Goal: Transaction & Acquisition: Purchase product/service

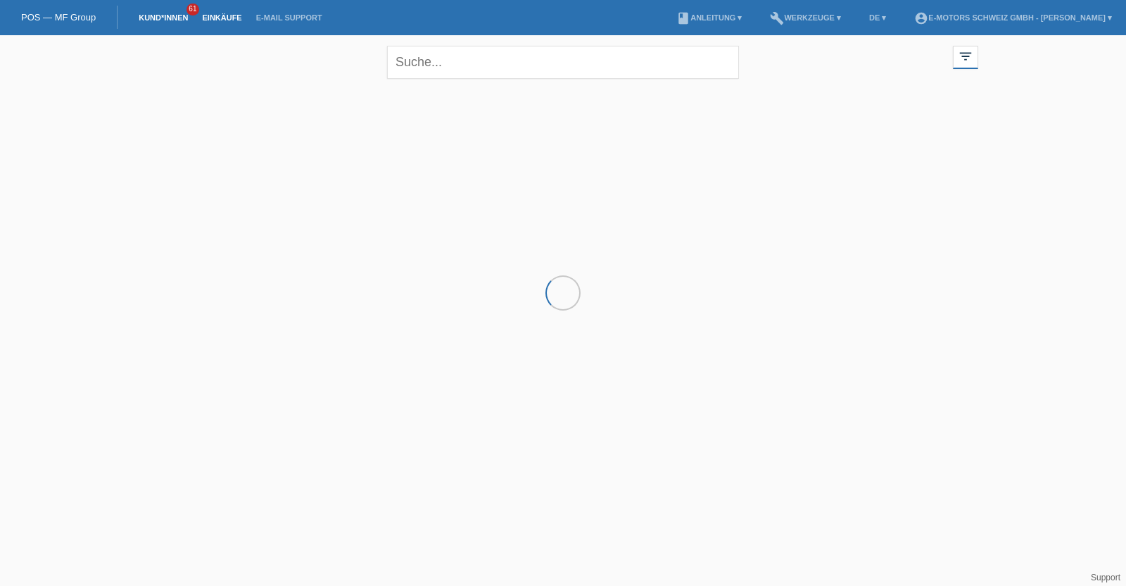
click at [213, 15] on link "Einkäufe" at bounding box center [222, 17] width 54 height 8
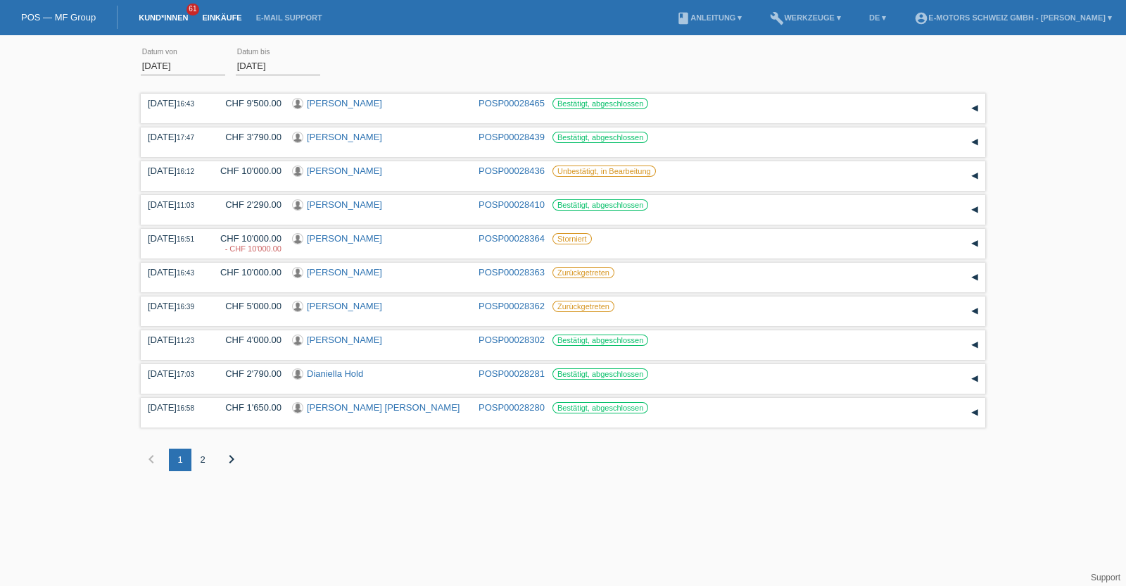
click at [163, 20] on link "Kund*innen" at bounding box center [163, 17] width 63 height 8
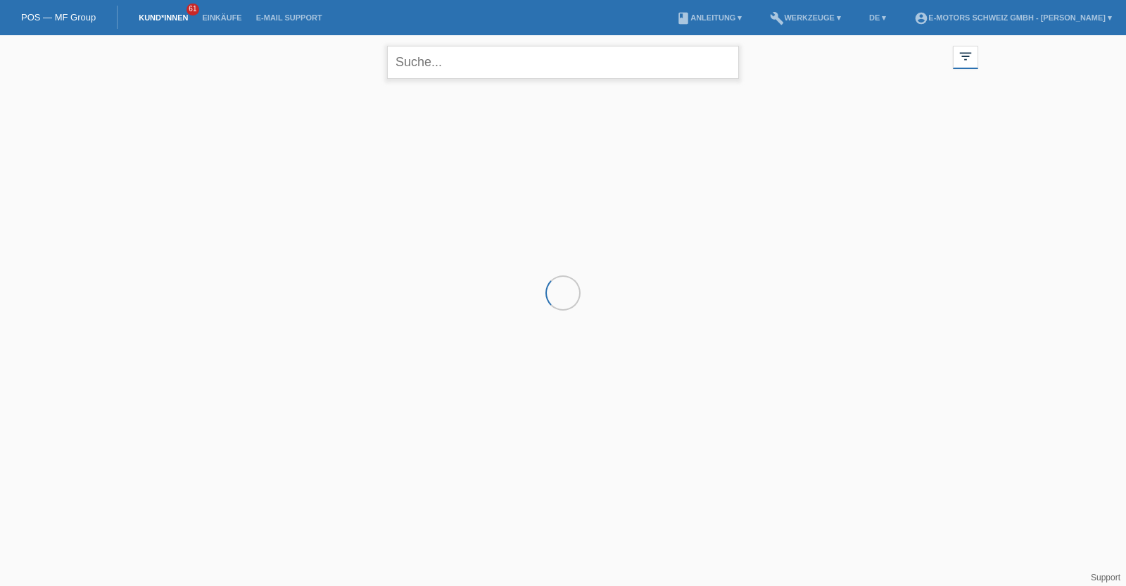
click at [487, 59] on input "text" at bounding box center [563, 62] width 352 height 33
type input "azem"
click at [317, 79] on div "azem close filter_list view_module Alle Kund*innen anzeigen star Markierte Kund…" at bounding box center [563, 60] width 845 height 51
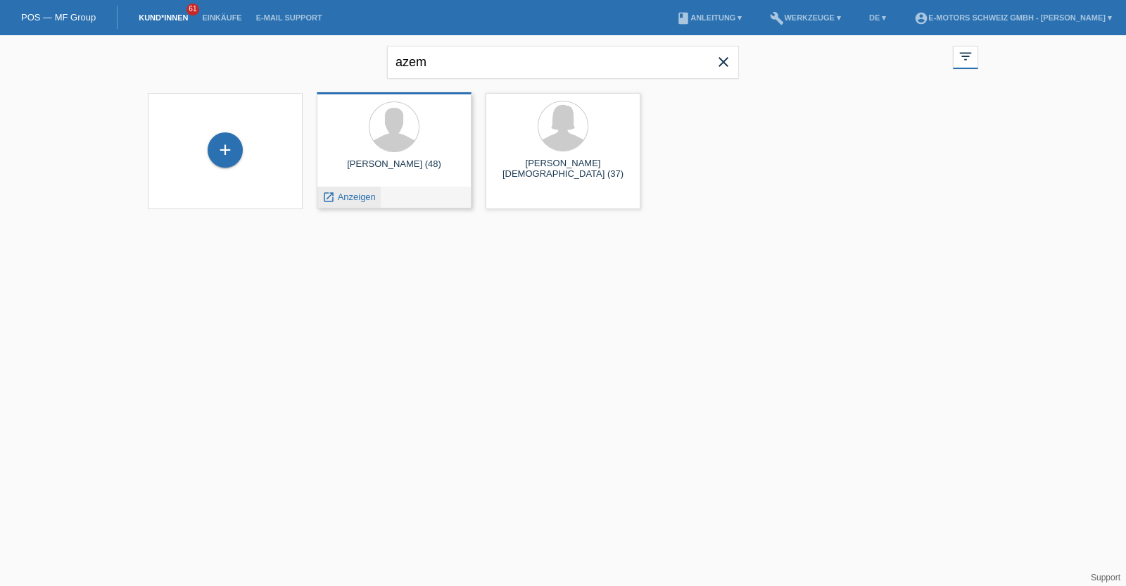
click at [350, 199] on span "Anzeigen" at bounding box center [357, 196] width 38 height 11
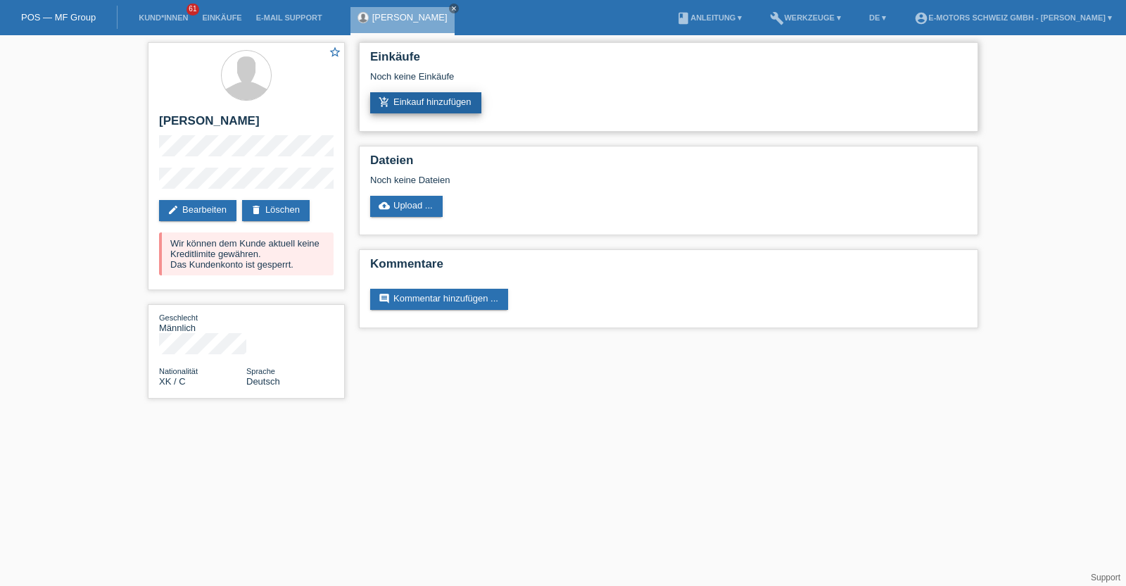
click at [465, 100] on link "add_shopping_cart Einkauf hinzufügen" at bounding box center [425, 102] width 111 height 21
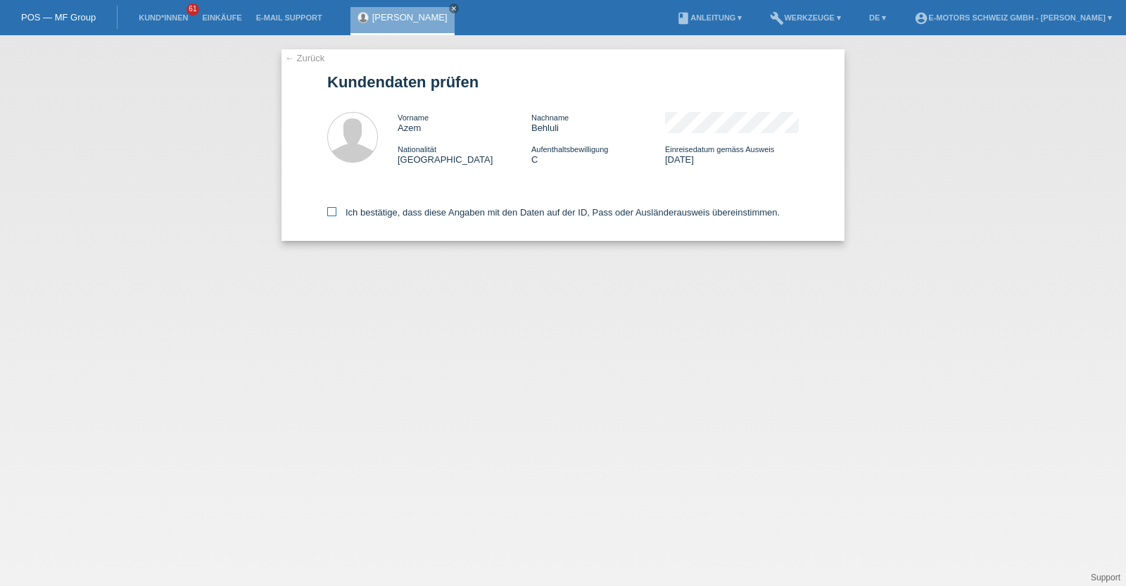
click at [631, 210] on label "Ich bestätige, dass diese Angaben mit den Daten auf der ID, Pass oder Ausländer…" at bounding box center [553, 212] width 453 height 11
click at [337, 210] on input "Ich bestätige, dass diese Angaben mit den Daten auf der ID, Pass oder Ausländer…" at bounding box center [331, 211] width 9 height 9
checkbox input "true"
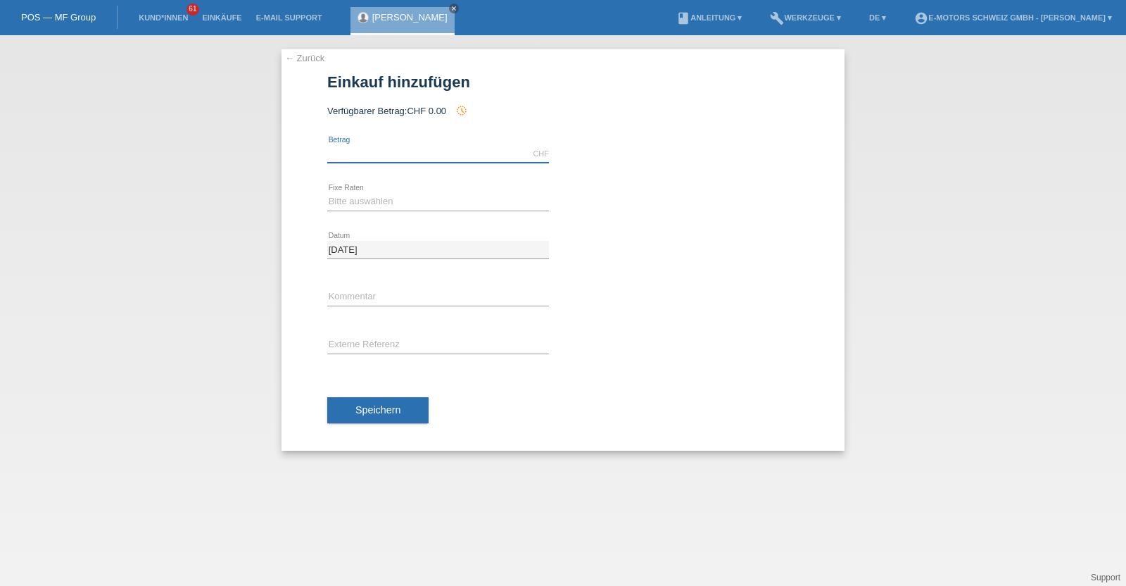
click at [401, 153] on input "text" at bounding box center [438, 154] width 222 height 18
type input "2890.00"
click at [404, 202] on select "Bitte auswählen 12 Raten 24 Raten 36 Raten 48 Raten" at bounding box center [438, 201] width 222 height 17
select select "214"
click at [327, 193] on select "Bitte auswählen 12 Raten 24 Raten 36 Raten 48 Raten" at bounding box center [438, 201] width 222 height 17
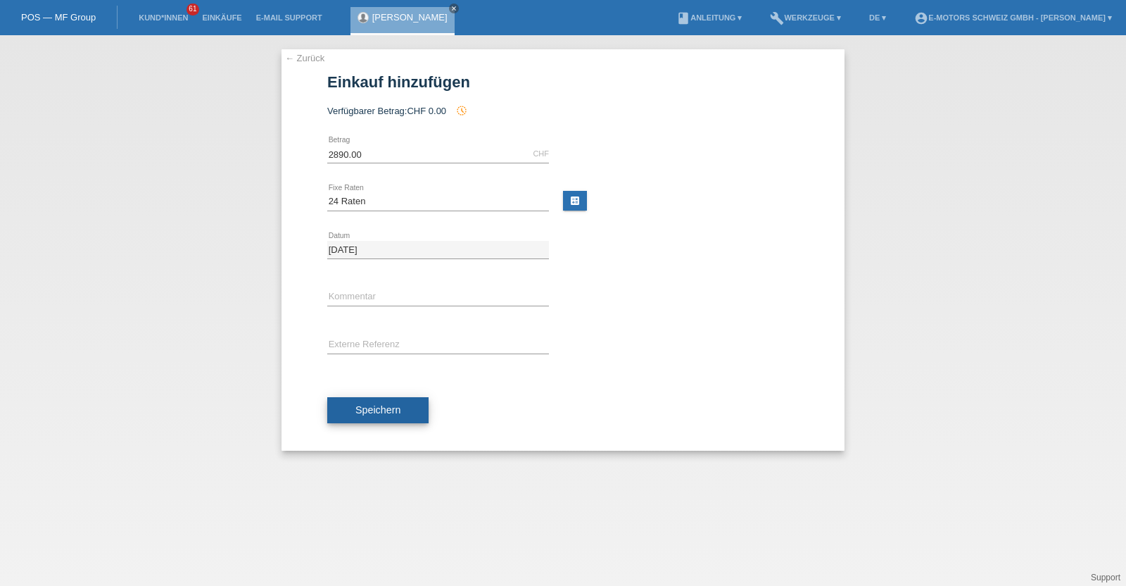
click at [422, 407] on button "Speichern" at bounding box center [377, 410] width 101 height 27
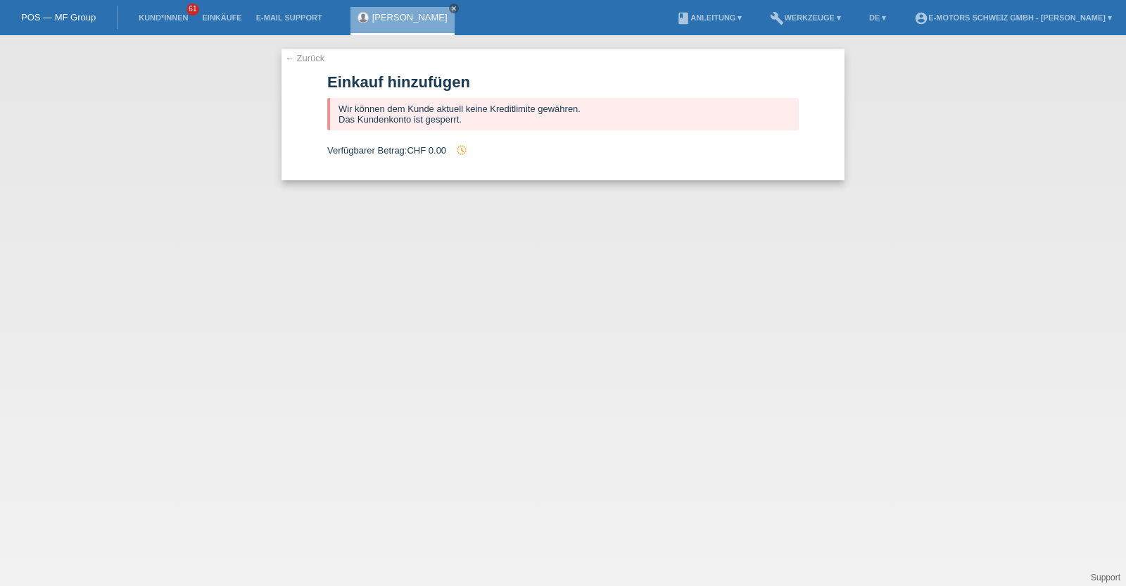
click at [220, 23] on li "Einkäufe" at bounding box center [222, 18] width 54 height 36
click at [180, 14] on link "Kund*innen" at bounding box center [163, 17] width 63 height 8
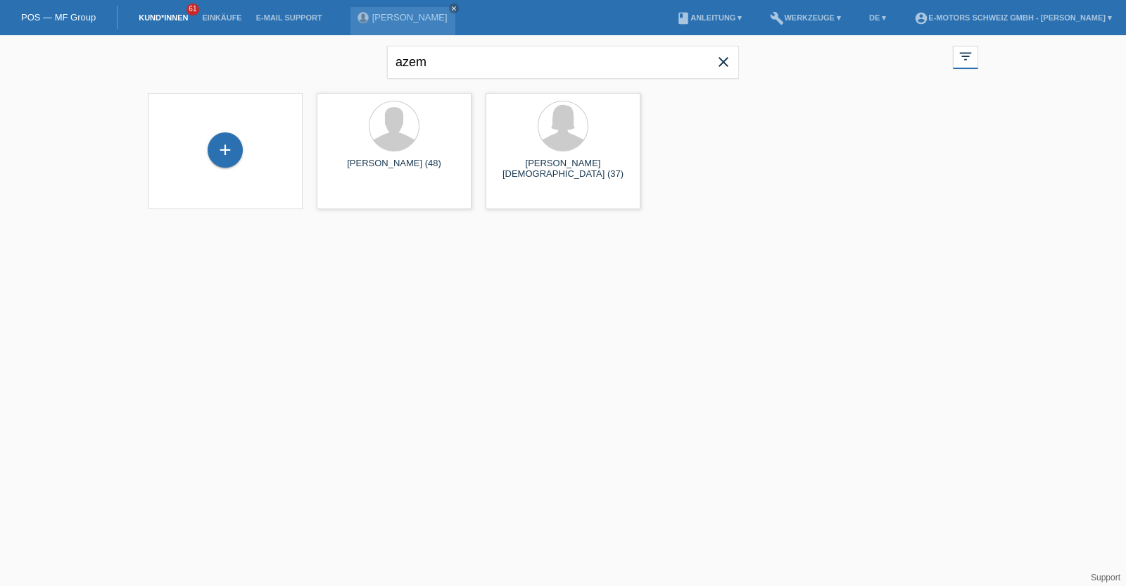
click at [726, 62] on icon "close" at bounding box center [723, 62] width 17 height 17
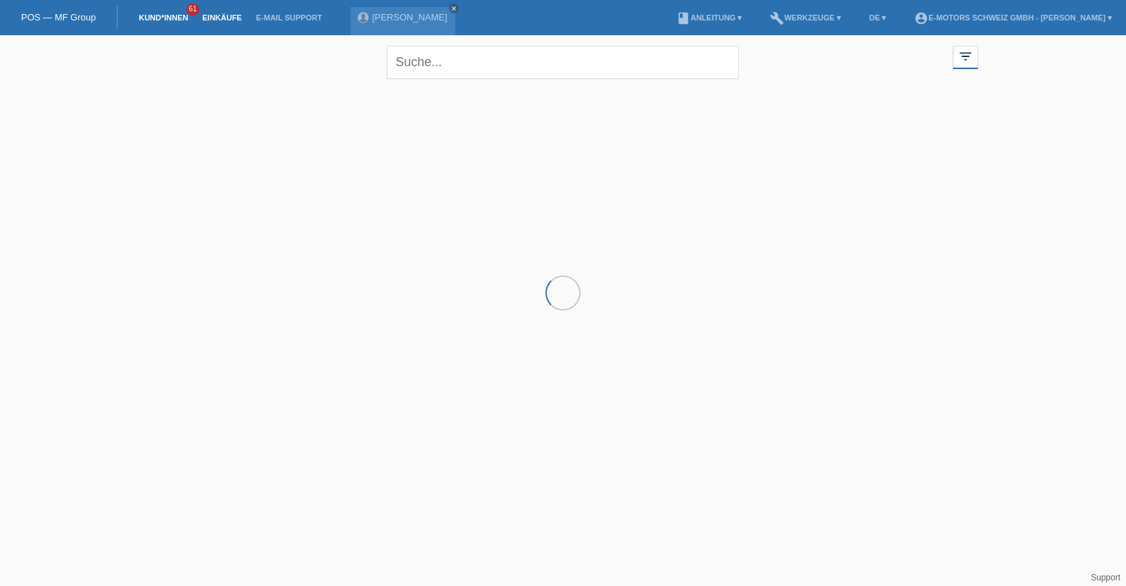
click at [215, 16] on link "Einkäufe" at bounding box center [222, 17] width 54 height 8
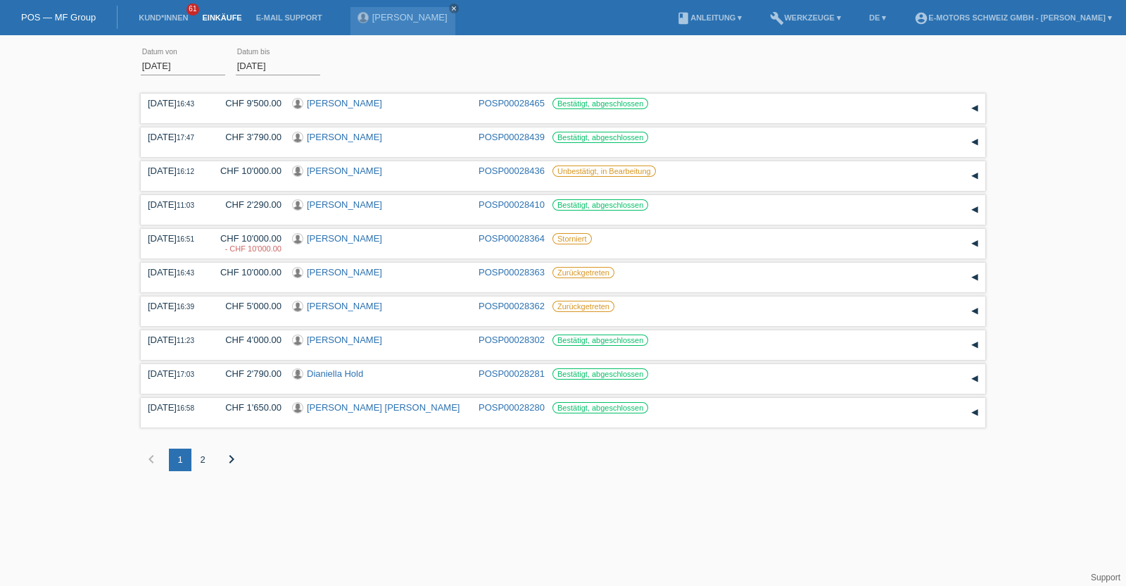
click at [229, 459] on icon "chevron_right" at bounding box center [231, 459] width 17 height 17
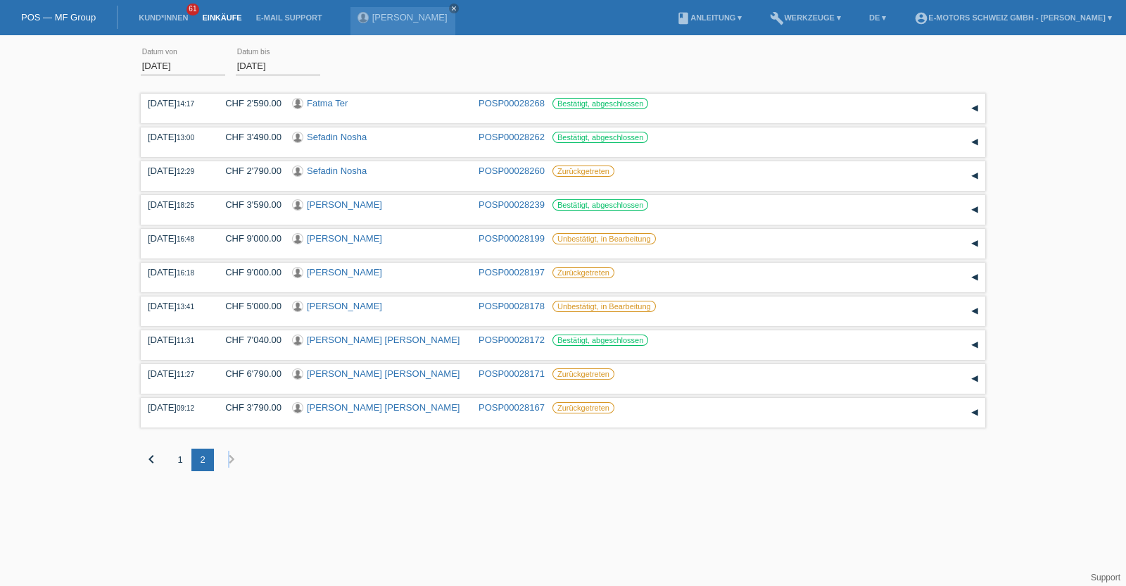
click at [229, 459] on icon "chevron_right" at bounding box center [231, 459] width 17 height 17
click at [230, 455] on icon "chevron_right" at bounding box center [231, 459] width 17 height 17
click at [368, 310] on link "[PERSON_NAME]" at bounding box center [344, 306] width 75 height 11
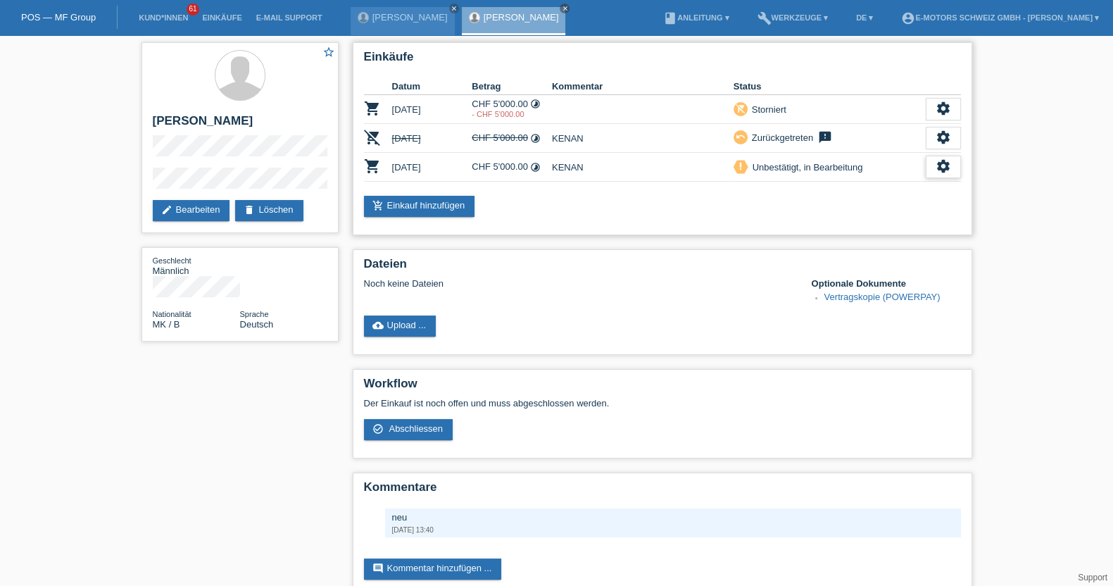
click at [942, 171] on icon "settings" at bounding box center [943, 165] width 15 height 15
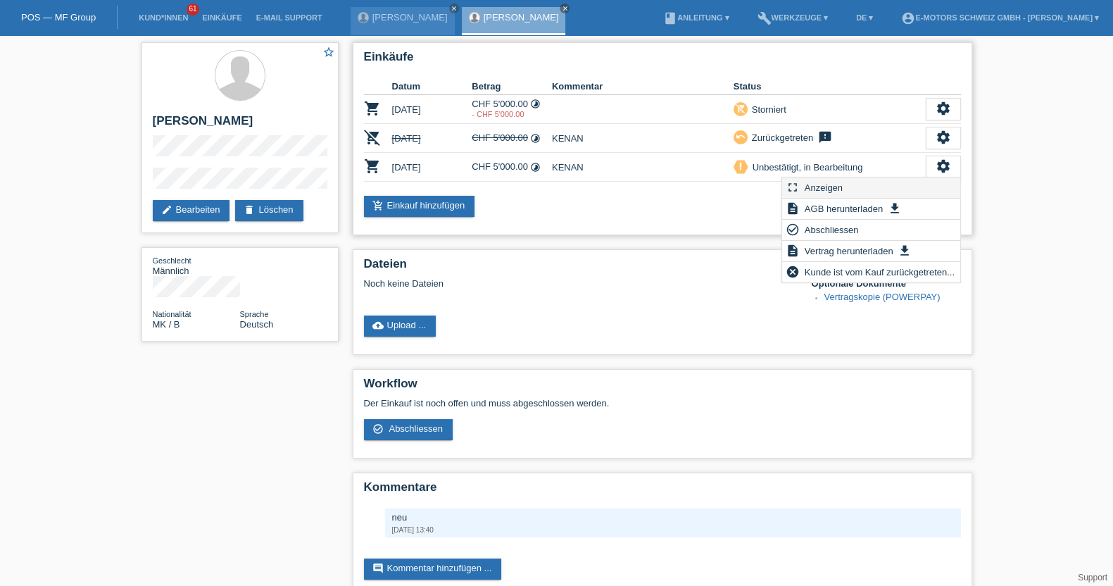
click at [851, 189] on div "fullscreen Anzeigen" at bounding box center [871, 187] width 178 height 21
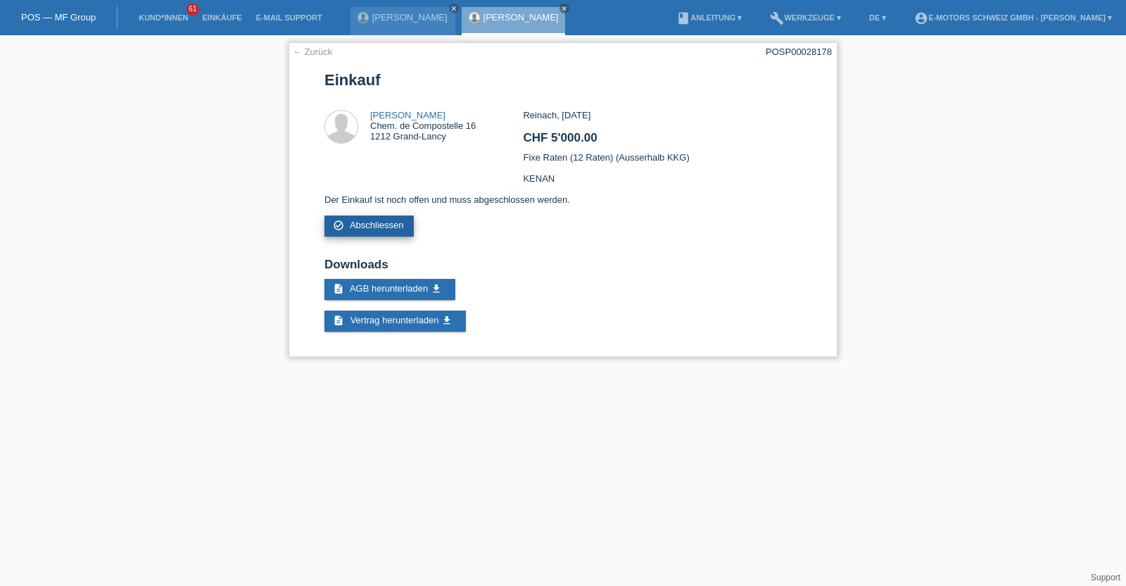
click at [377, 225] on span "Abschliessen" at bounding box center [377, 225] width 54 height 11
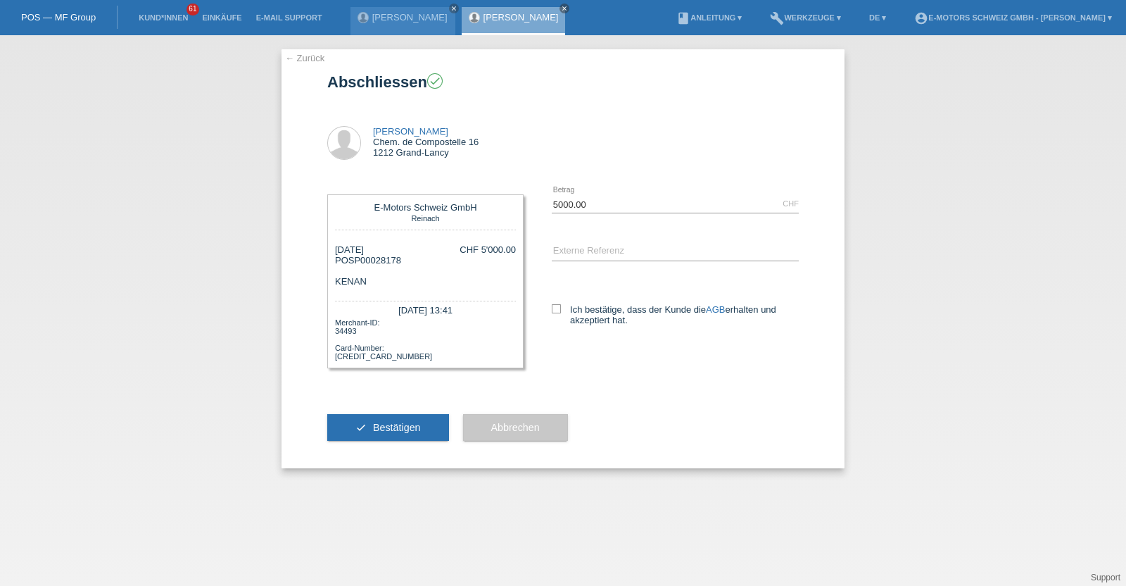
click at [550, 307] on div "5000.00 CHF error [GEOGRAPHIC_DATA] error AGB" at bounding box center [661, 266] width 275 height 172
click at [555, 313] on icon at bounding box center [556, 308] width 9 height 9
click at [555, 313] on input "Ich bestätige, dass der Kunde die AGB erhalten und akzeptiert hat." at bounding box center [556, 308] width 9 height 9
checkbox input "true"
click at [399, 427] on span "Bestätigen" at bounding box center [397, 427] width 48 height 11
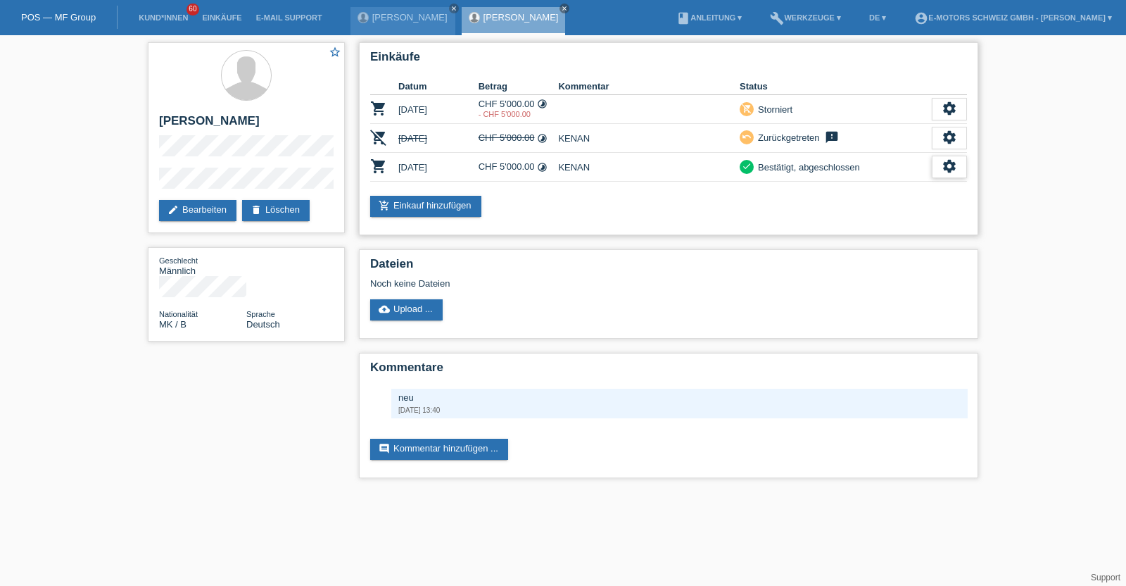
click at [950, 167] on icon "settings" at bounding box center [949, 165] width 15 height 15
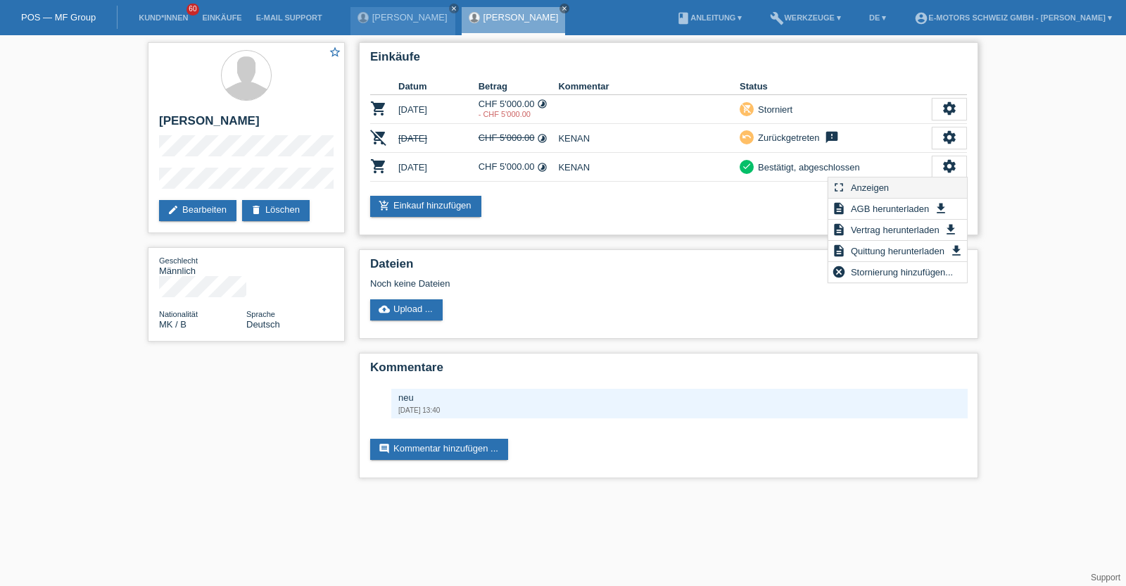
click at [891, 184] on span "Anzeigen" at bounding box center [870, 187] width 42 height 17
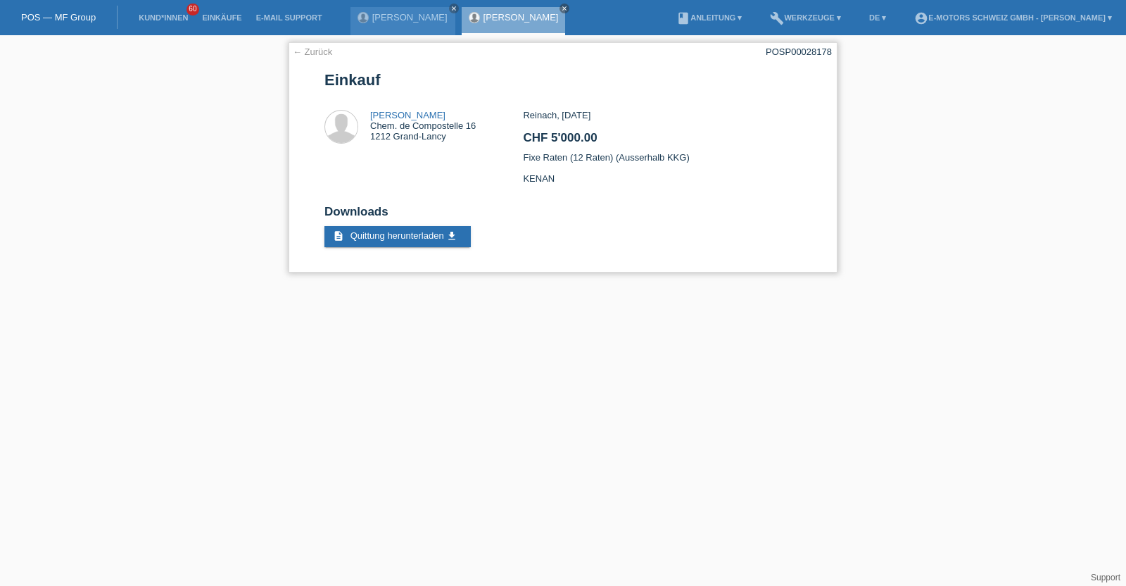
click at [313, 55] on link "← Zurück" at bounding box center [312, 51] width 39 height 11
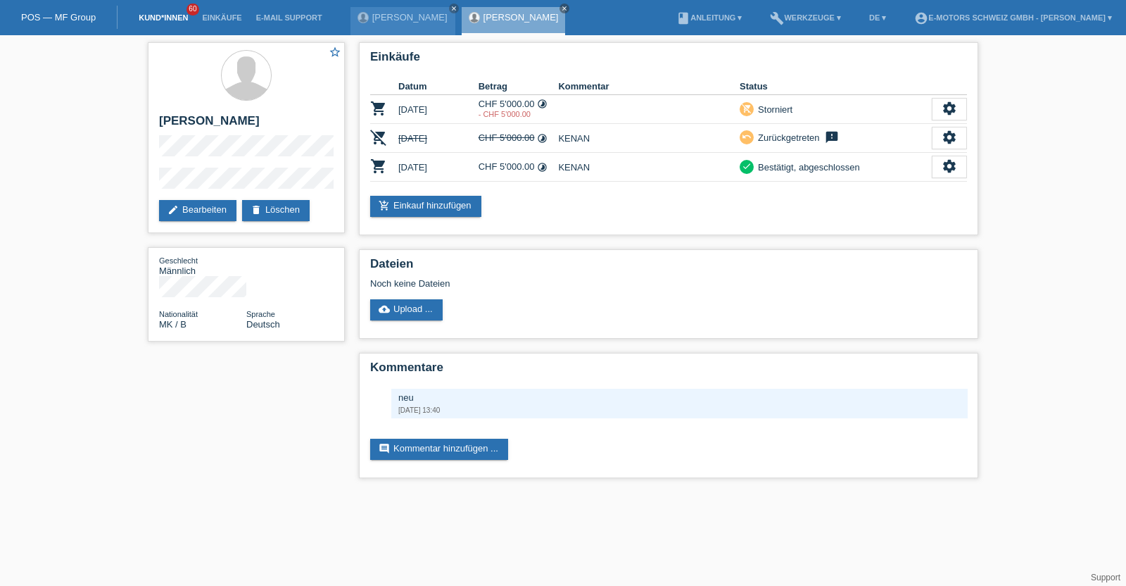
click at [179, 19] on link "Kund*innen" at bounding box center [163, 17] width 63 height 8
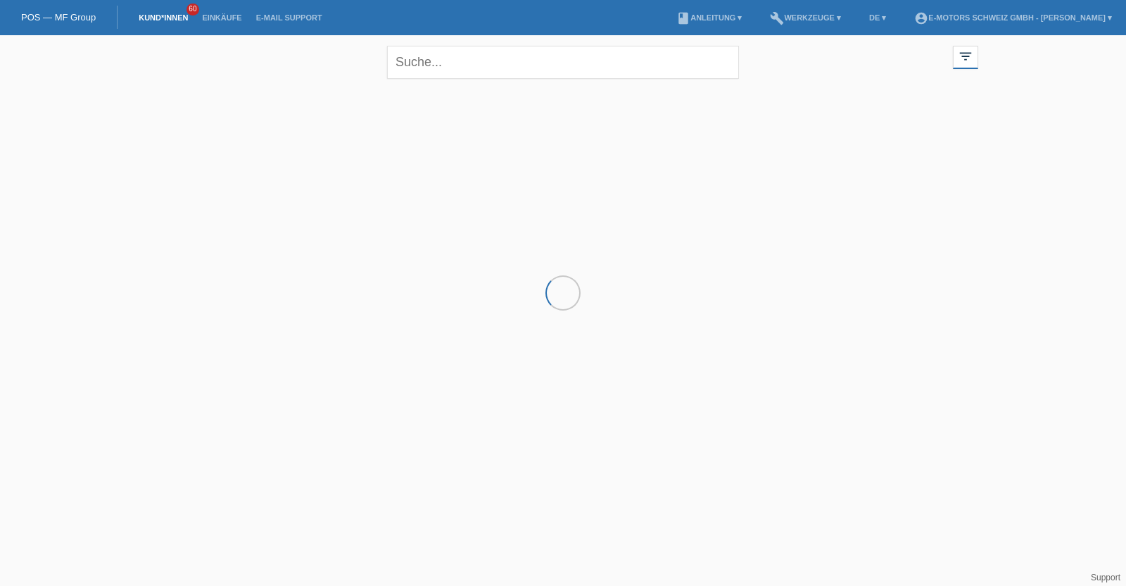
drag, startPoint x: 384, startPoint y: 227, endPoint x: 395, endPoint y: 246, distance: 22.7
click at [395, 227] on html "POS — MF Group Kund*innen 60 Einkäufe E-Mail Support menu account_circle" at bounding box center [563, 113] width 1126 height 227
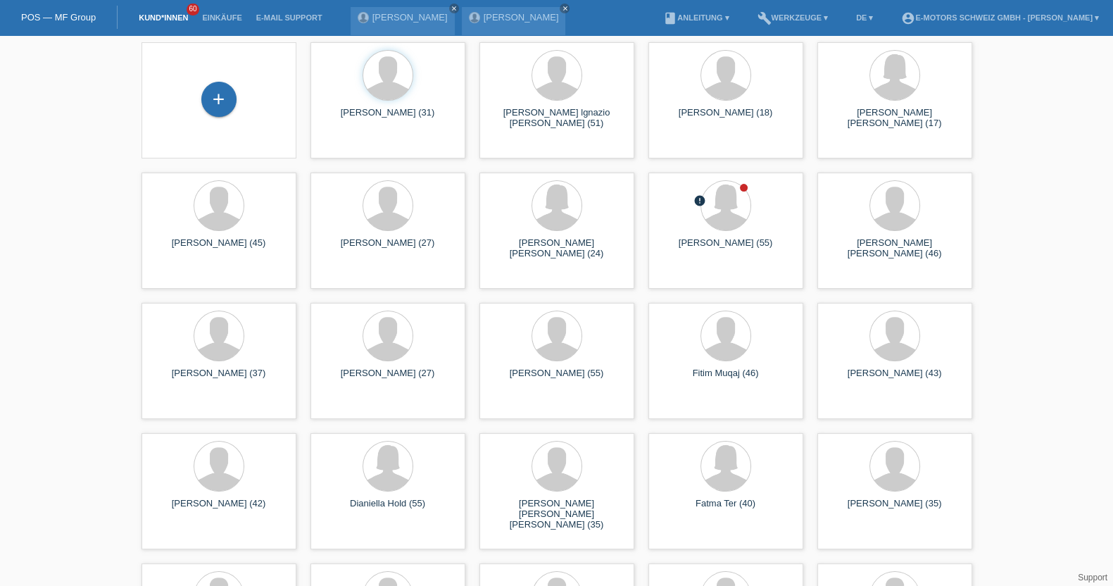
scroll to position [47, 0]
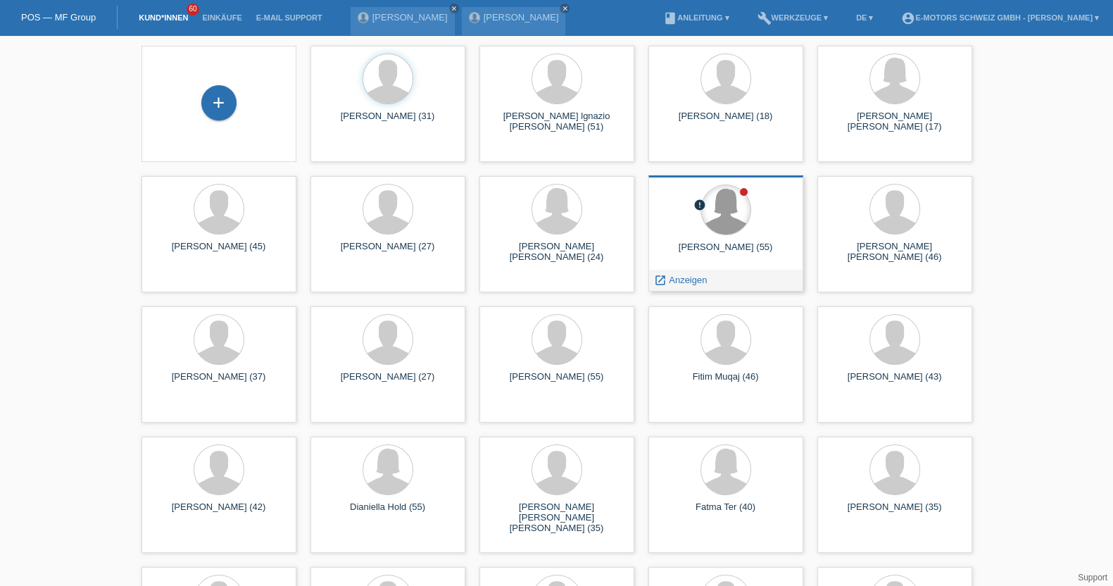
click at [706, 220] on div at bounding box center [725, 209] width 49 height 49
click at [692, 278] on span "Anzeigen" at bounding box center [688, 280] width 38 height 11
drag, startPoint x: 692, startPoint y: 278, endPoint x: 327, endPoint y: 13, distance: 450.6
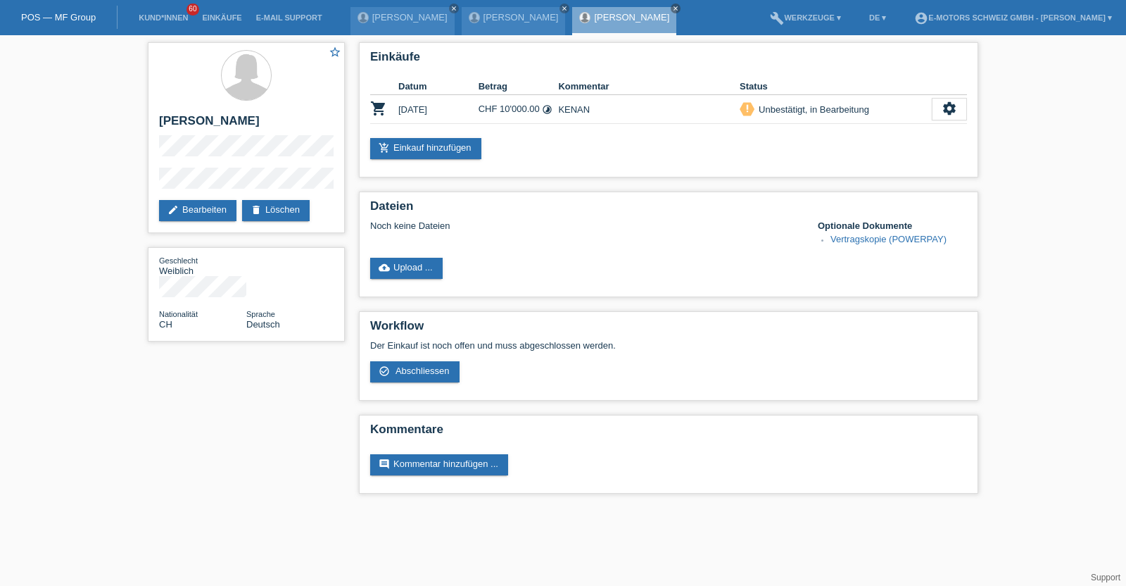
click at [158, 23] on li "Kund*innen 60" at bounding box center [163, 18] width 63 height 36
click at [161, 18] on link "Kund*innen" at bounding box center [163, 17] width 63 height 8
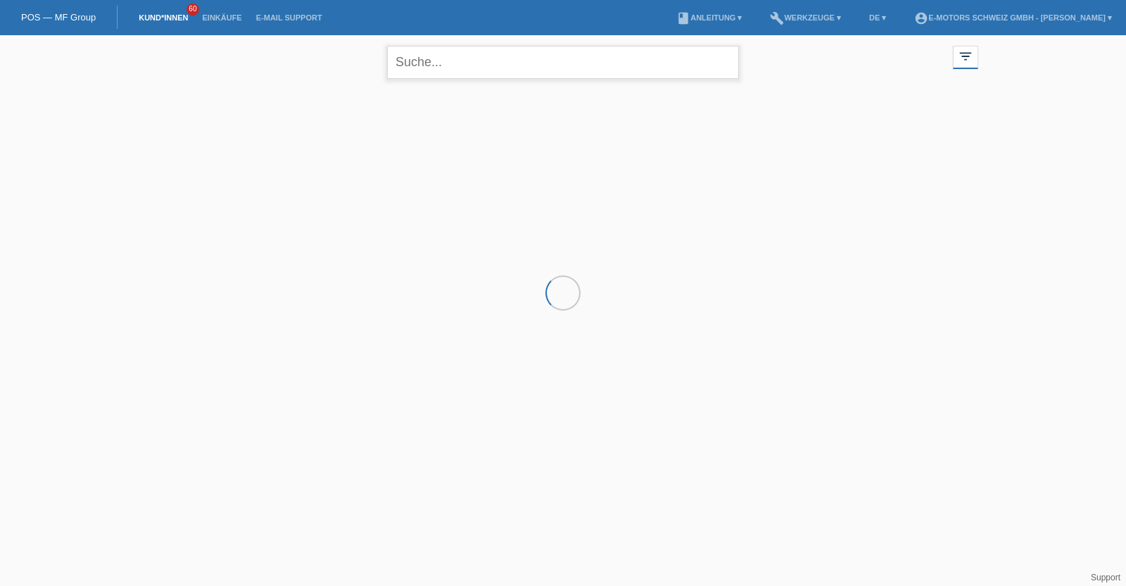
click at [465, 73] on input "text" at bounding box center [563, 62] width 352 height 33
type input "[PERSON_NAME]"
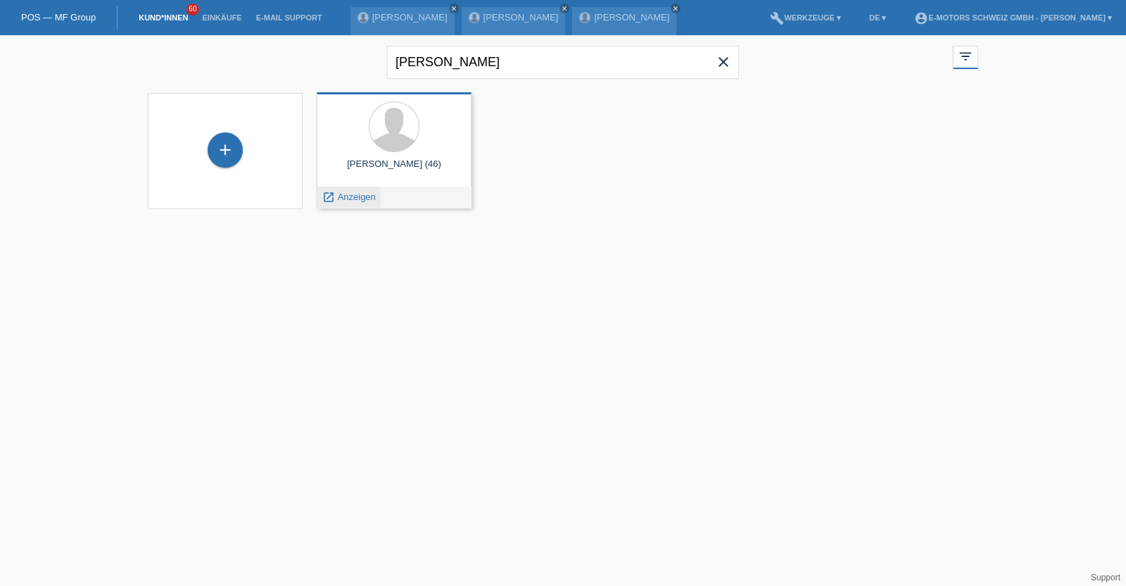
click at [358, 195] on span "Anzeigen" at bounding box center [357, 196] width 38 height 11
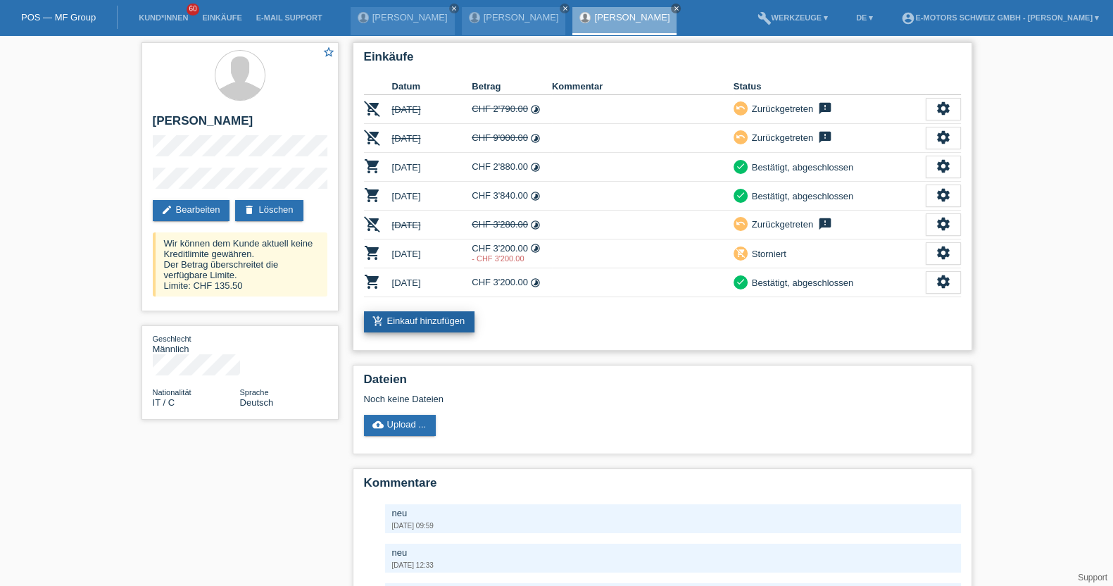
click at [436, 317] on link "add_shopping_cart Einkauf hinzufügen" at bounding box center [419, 321] width 111 height 21
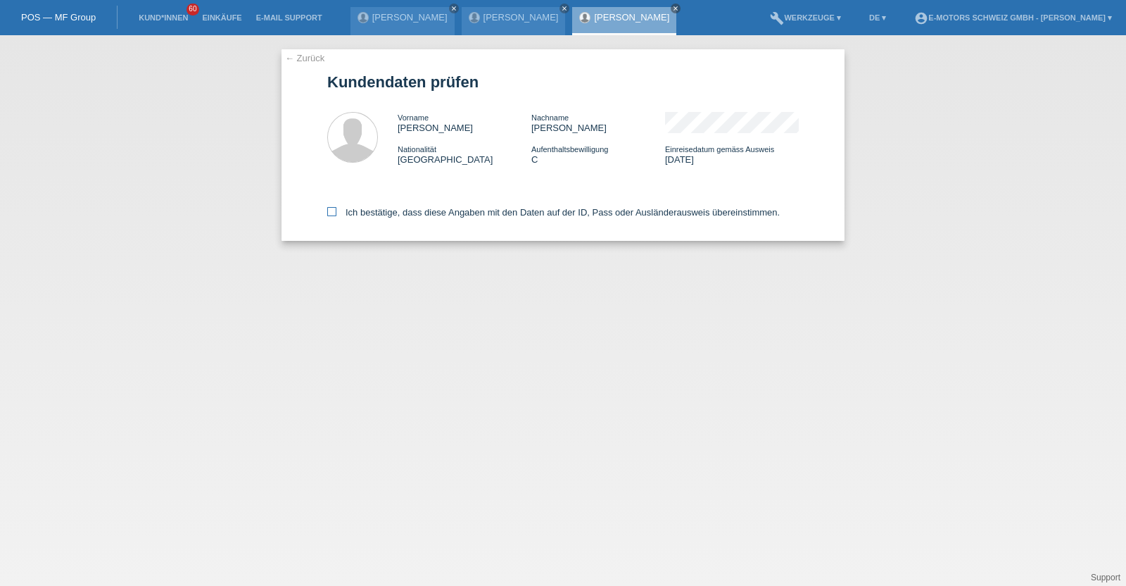
click at [440, 213] on label "Ich bestätige, dass diese Angaben mit den Daten auf der ID, Pass oder Ausländer…" at bounding box center [553, 212] width 453 height 11
click at [337, 213] on input "Ich bestätige, dass diese Angaben mit den Daten auf der ID, Pass oder Ausländer…" at bounding box center [331, 211] width 9 height 9
checkbox input "true"
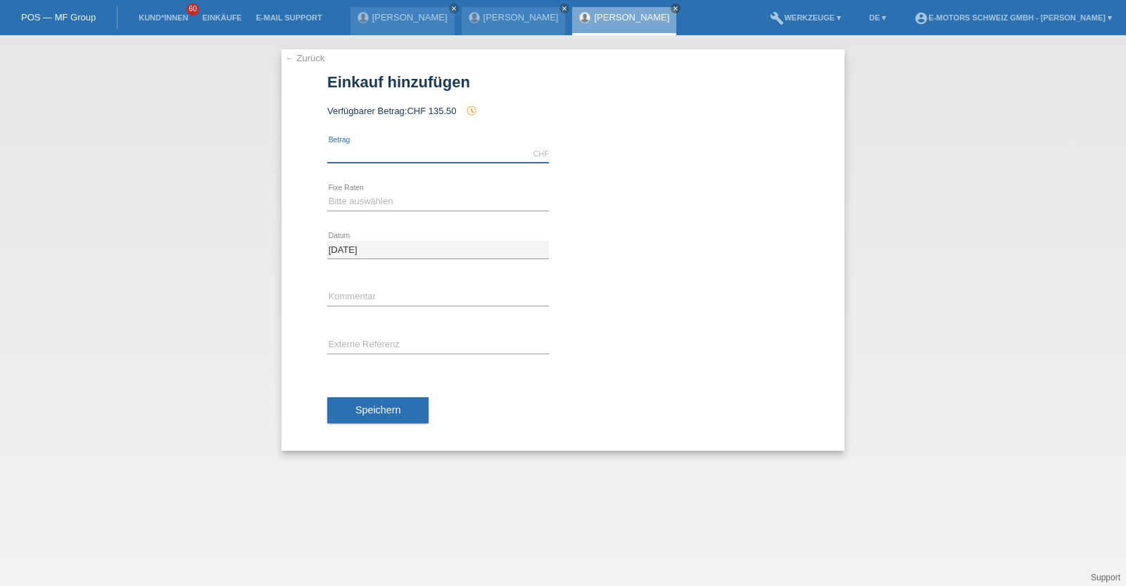
drag, startPoint x: 0, startPoint y: 0, endPoint x: 424, endPoint y: 156, distance: 451.7
click at [424, 156] on input "text" at bounding box center [438, 154] width 222 height 18
type input "2890.00"
click at [405, 205] on select "Bitte auswählen 12 Raten 24 Raten 36 Raten 48 Raten" at bounding box center [438, 201] width 222 height 17
select select "213"
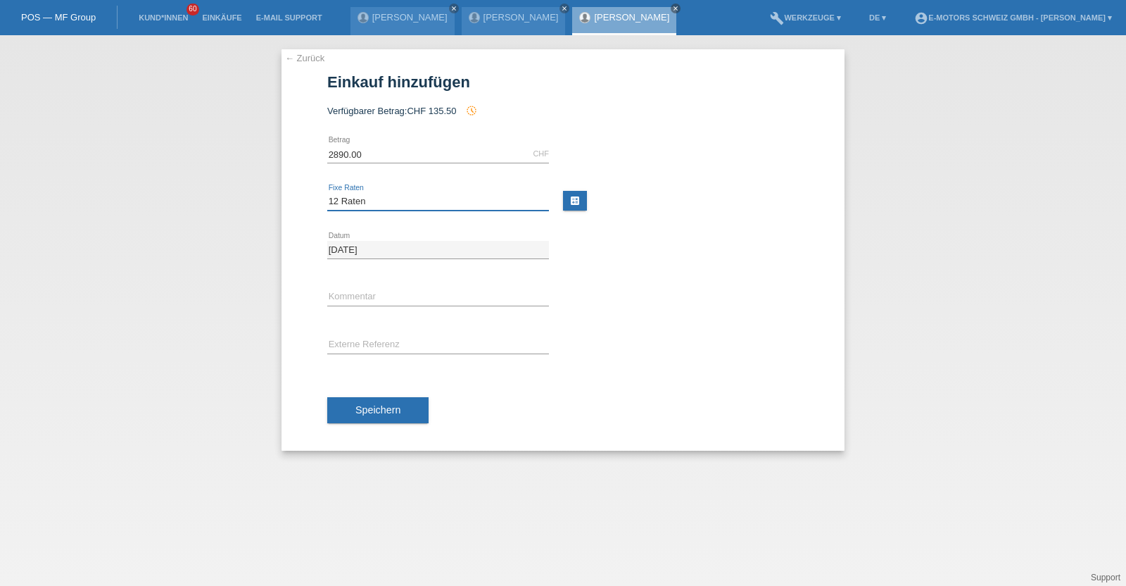
click at [327, 193] on select "Bitte auswählen 12 Raten 24 Raten 36 Raten 48 Raten" at bounding box center [438, 201] width 222 height 17
click at [383, 414] on span "Speichern" at bounding box center [378, 409] width 45 height 11
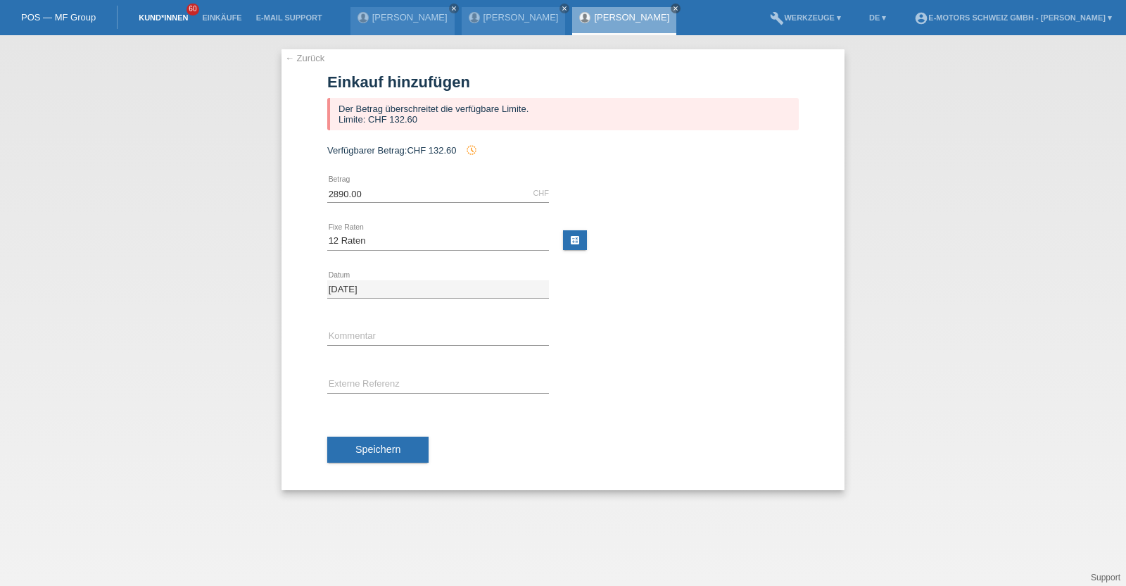
click at [156, 18] on link "Kund*innen" at bounding box center [163, 17] width 63 height 8
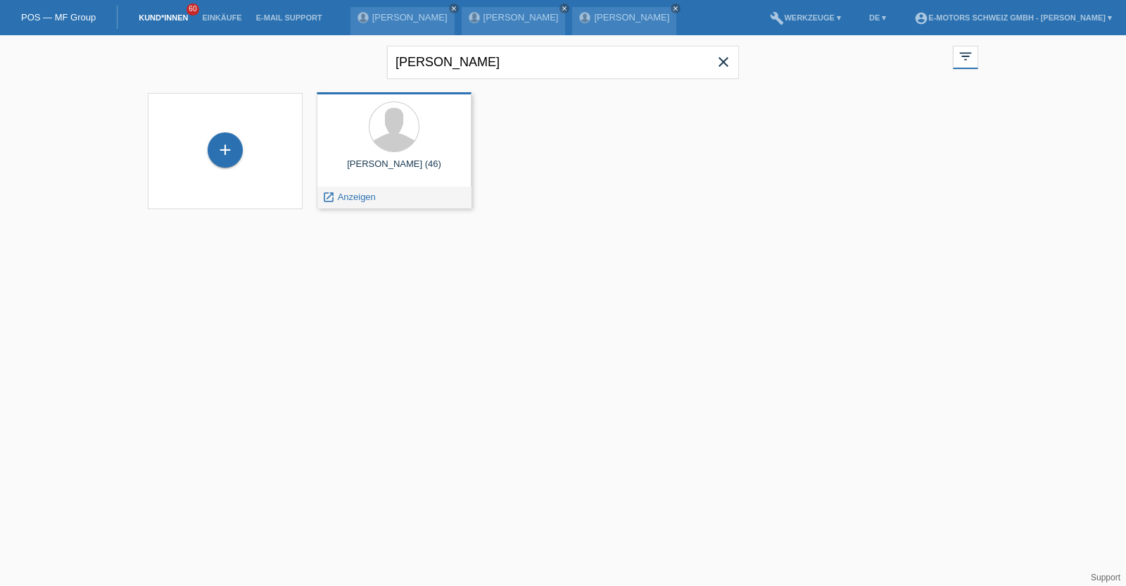
click at [426, 161] on div "[PERSON_NAME] (46)" at bounding box center [394, 169] width 132 height 23
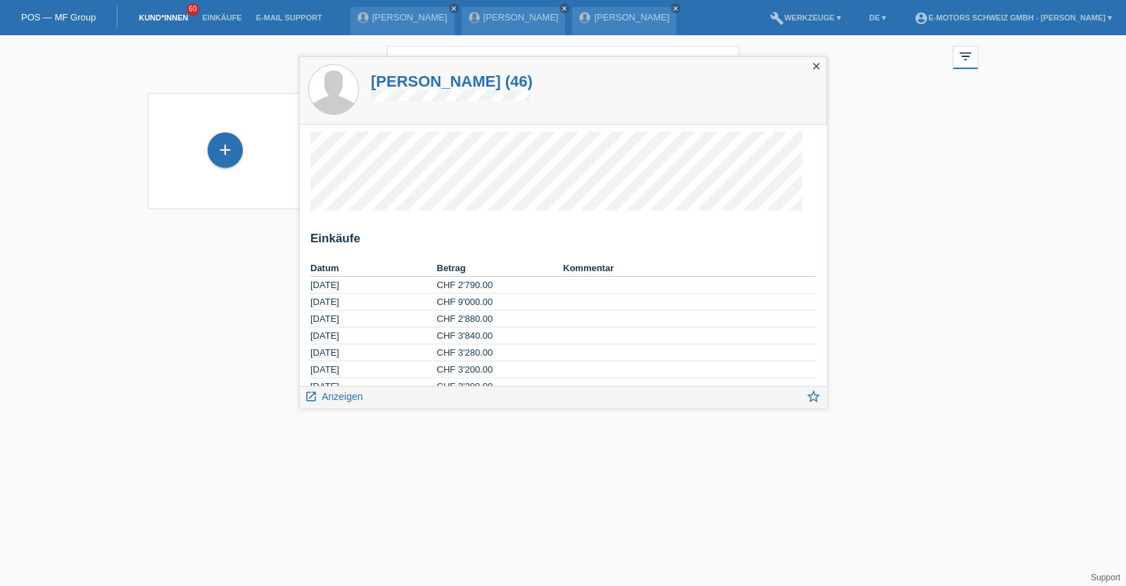
click at [983, 227] on html "POS — MF Group Kund*innen 60 Einkäufe E-Mail Support [PERSON_NAME] close close" at bounding box center [563, 113] width 1126 height 227
click at [822, 66] on div "close" at bounding box center [817, 67] width 20 height 20
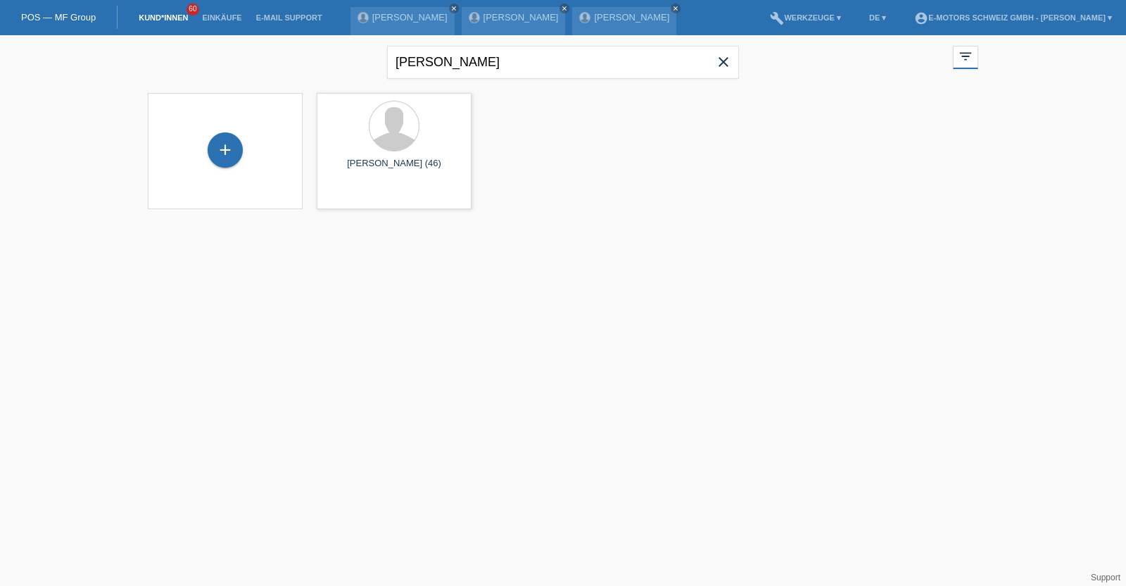
click at [65, 18] on link "POS — MF Group" at bounding box center [58, 17] width 75 height 11
